Goal: Information Seeking & Learning: Check status

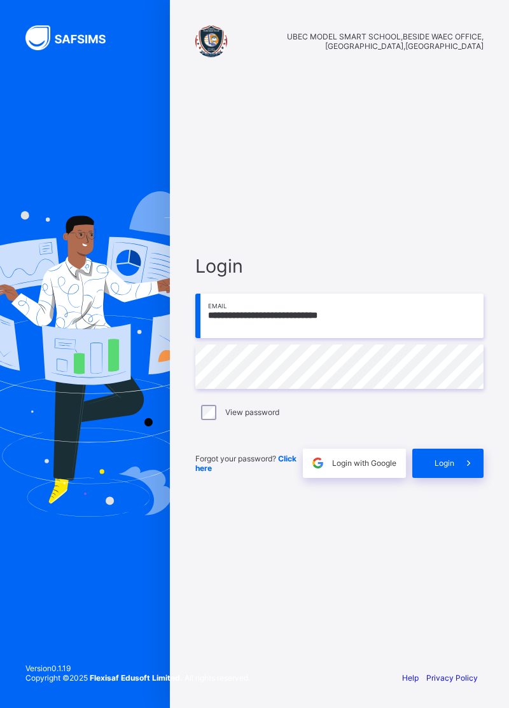
type input "**********"
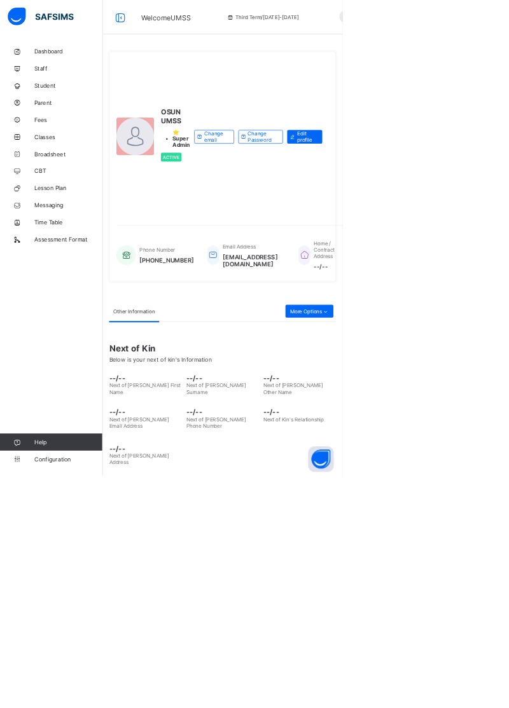
click at [85, 228] on span "Broadsheet" at bounding box center [102, 229] width 102 height 10
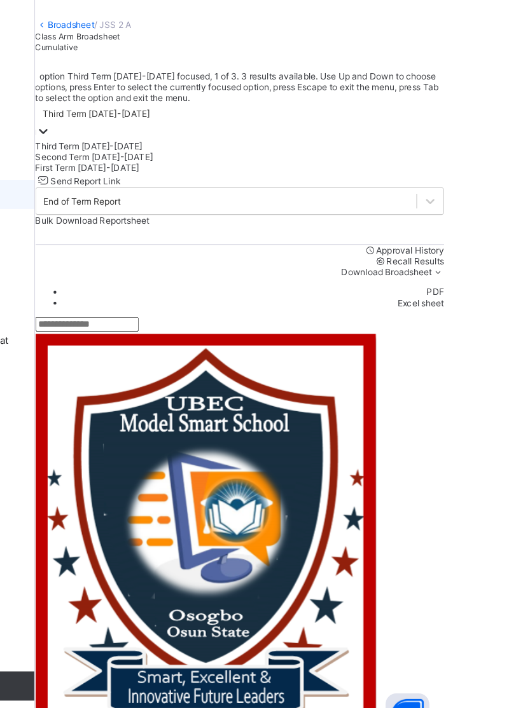
click at [190, 105] on span "Cumulative" at bounding box center [171, 100] width 37 height 9
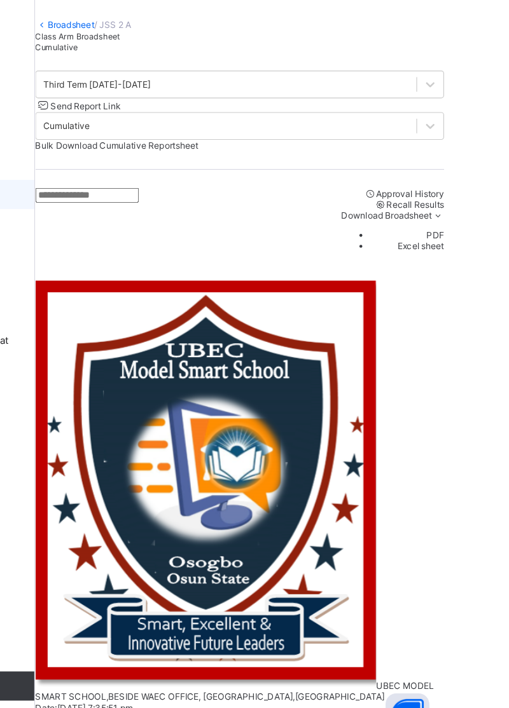
scroll to position [1003, 243]
click at [197, 86] on link "Broadsheet" at bounding box center [183, 81] width 41 height 10
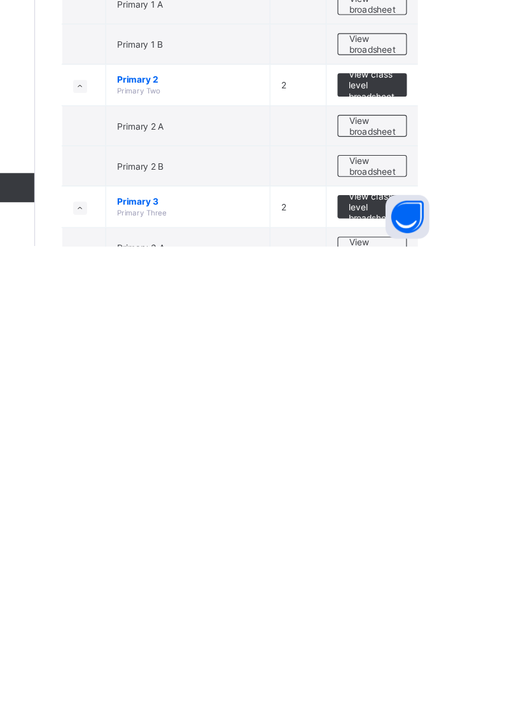
scroll to position [16, 0]
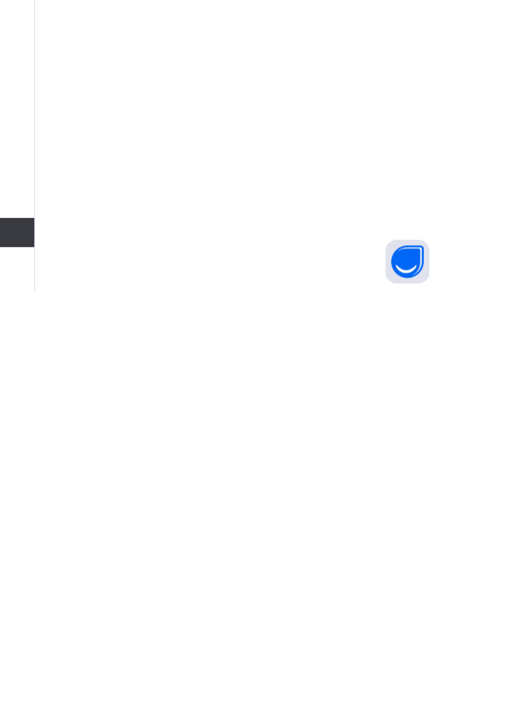
click at [446, 708] on html "Broadsheet Third Term / 2024-2025 UMSS OSUN ubecmss.osun@gmail.com Dashboard St…" at bounding box center [254, 354] width 509 height 708
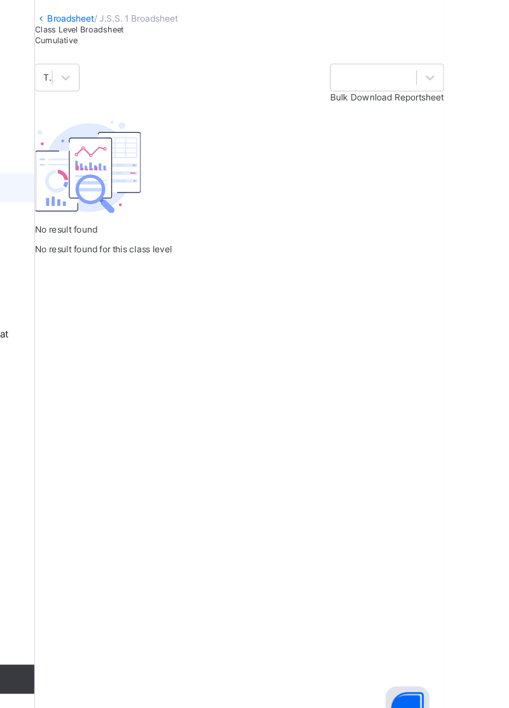
click at [191, 86] on link "Broadsheet" at bounding box center [183, 81] width 41 height 10
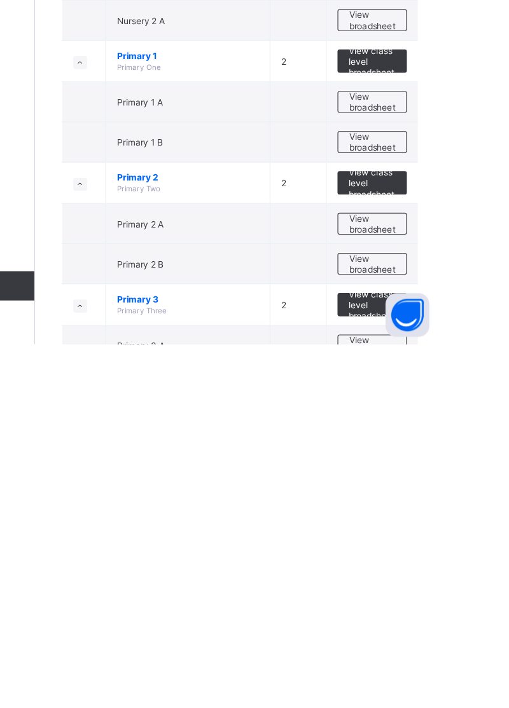
click at [438, 708] on html "Broadsheet Third Term / 2024-2025 UMSS OSUN ubecmss.osun@gmail.com Dashboard St…" at bounding box center [254, 574] width 509 height 1148
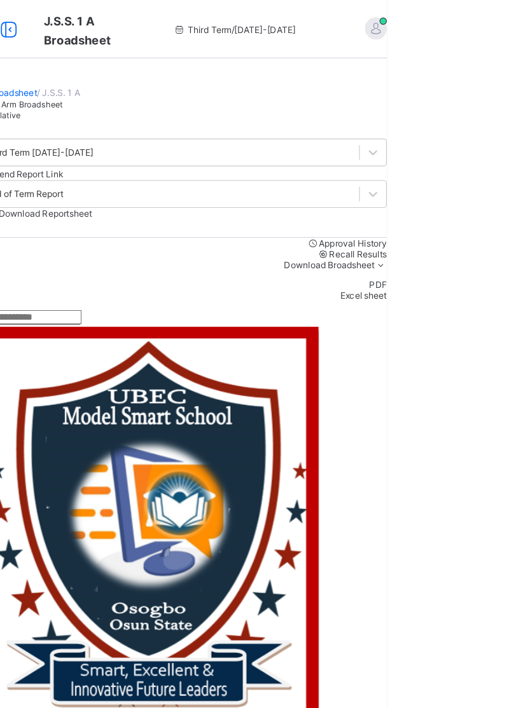
scroll to position [92, 1]
click at [282, 105] on div "Cumulative" at bounding box center [331, 100] width 356 height 10
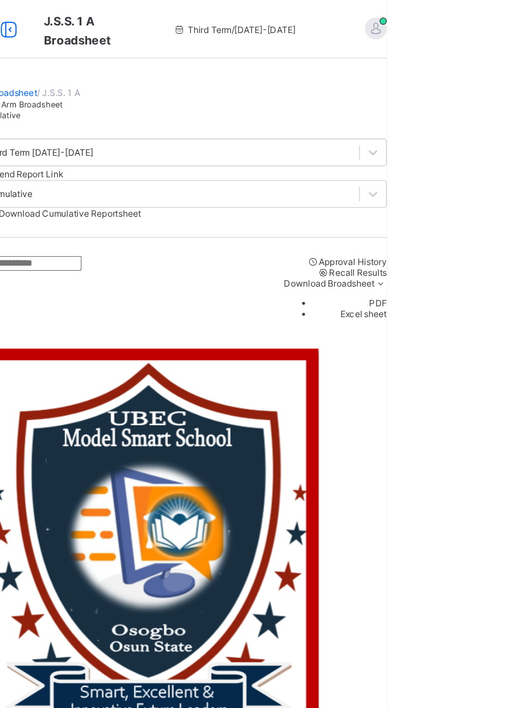
scroll to position [1479, 0]
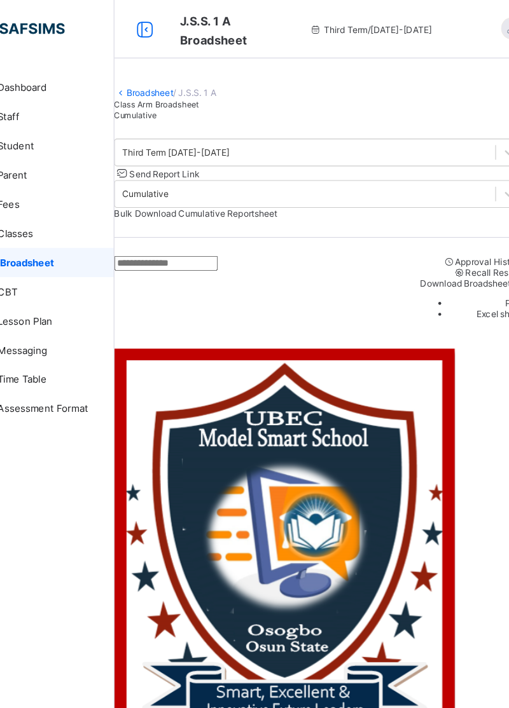
click at [233, 236] on input "text" at bounding box center [198, 229] width 90 height 13
type input "****"
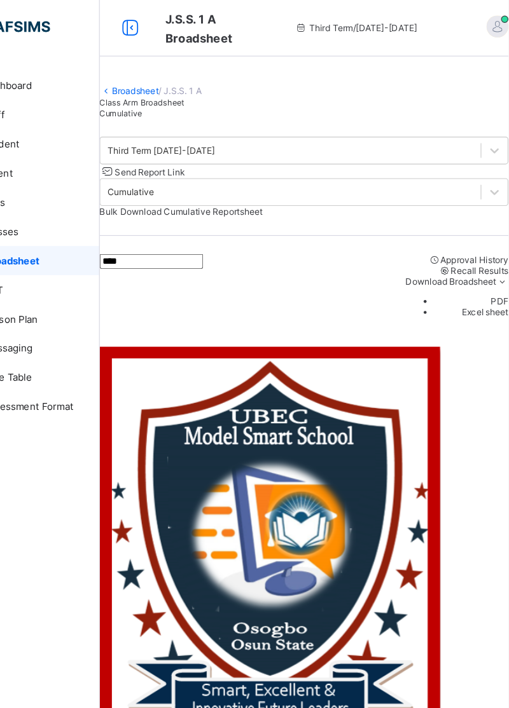
click at [193, 86] on link "Broadsheet" at bounding box center [183, 81] width 41 height 10
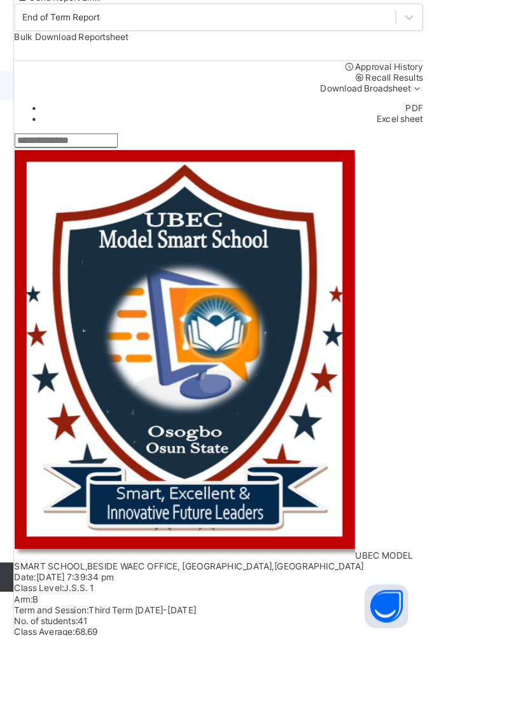
scroll to position [933, 337]
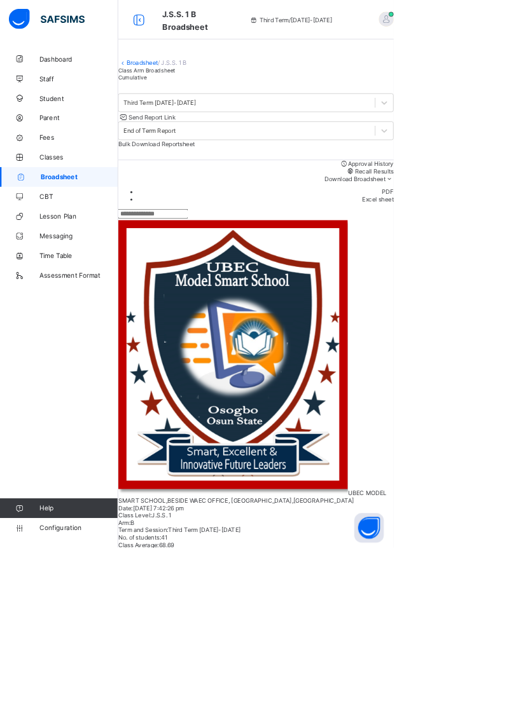
scroll to position [1221, 636]
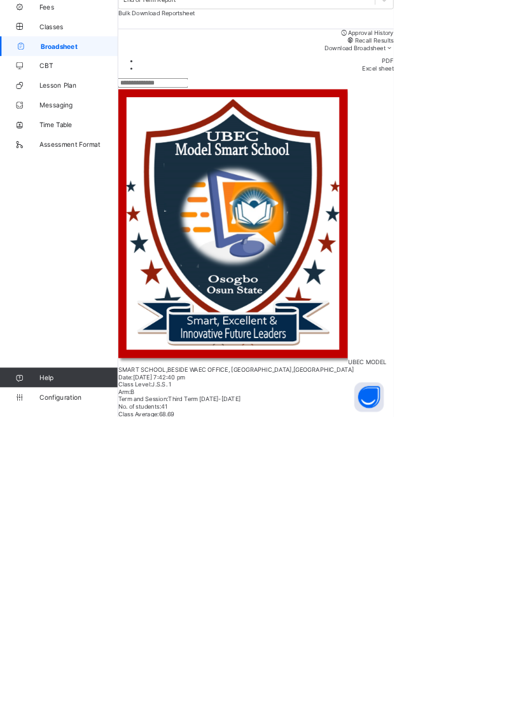
scroll to position [0, 0]
